Goal: Obtain resource: Obtain resource

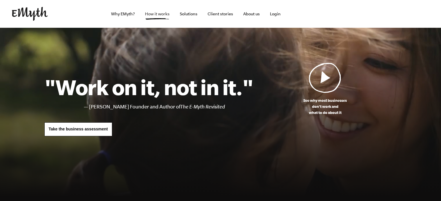
click at [163, 18] on link "How it works" at bounding box center [157, 14] width 34 height 28
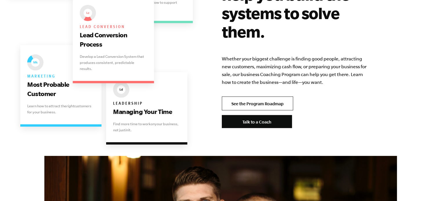
scroll to position [1229, 0]
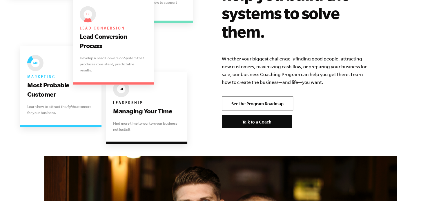
click at [253, 97] on link "See the Program Roadmap" at bounding box center [257, 104] width 71 height 14
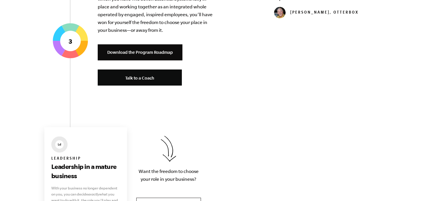
scroll to position [1198, 0]
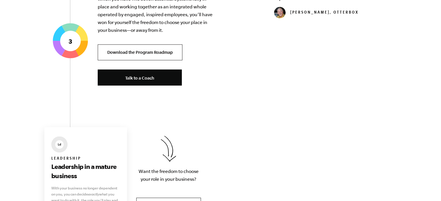
click at [138, 50] on link "Download the Program Roadmap" at bounding box center [140, 53] width 85 height 16
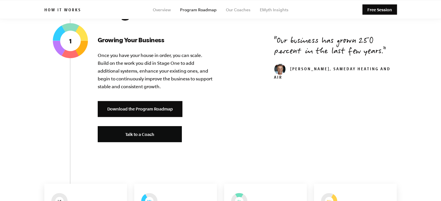
scroll to position [0, 0]
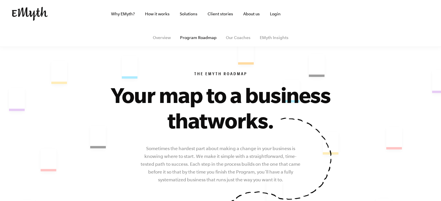
click at [24, 10] on img at bounding box center [30, 14] width 36 height 14
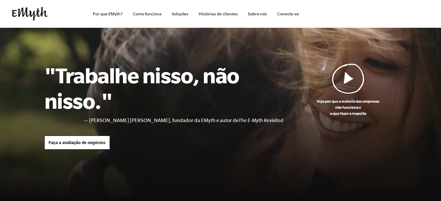
click at [83, 16] on ul "Por que EMyth? Como funciona Soluções Histórias de clientes Sobre nós Conecte-se" at bounding box center [176, 14] width 255 height 28
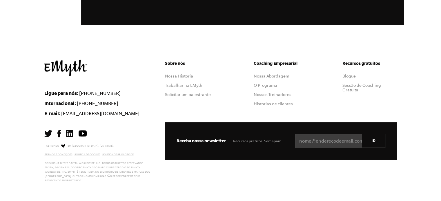
scroll to position [1689, 0]
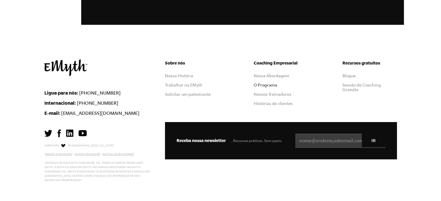
click at [261, 84] on font "O Programa" at bounding box center [265, 85] width 23 height 5
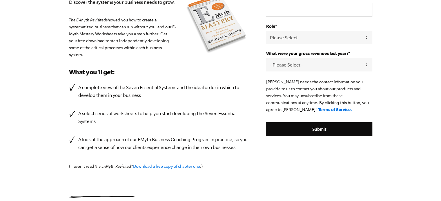
scroll to position [157, 0]
